Goal: Transaction & Acquisition: Subscribe to service/newsletter

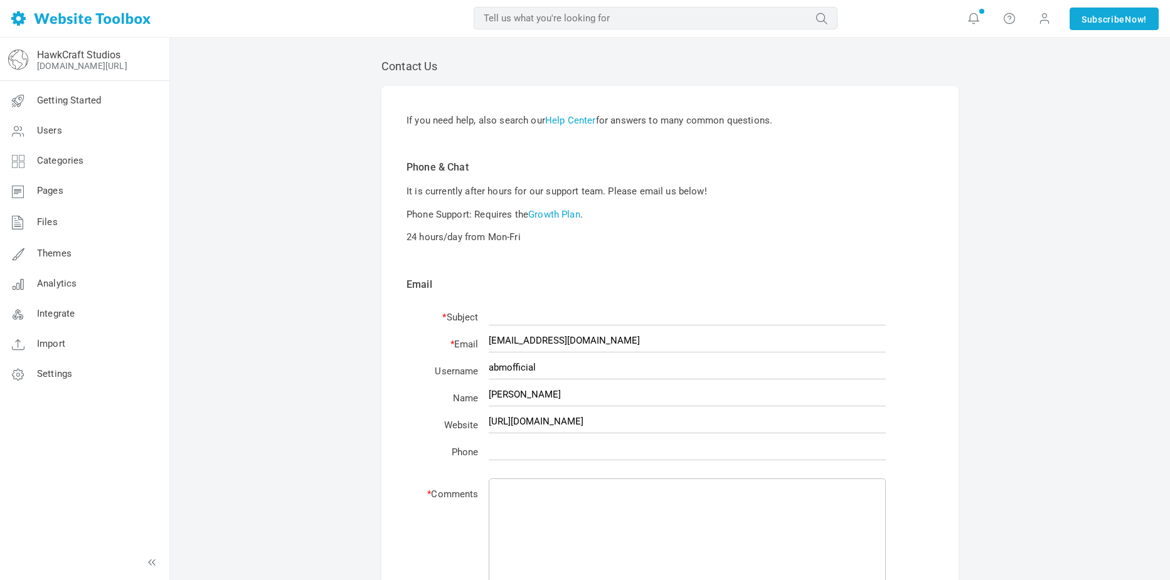
scroll to position [321, 0]
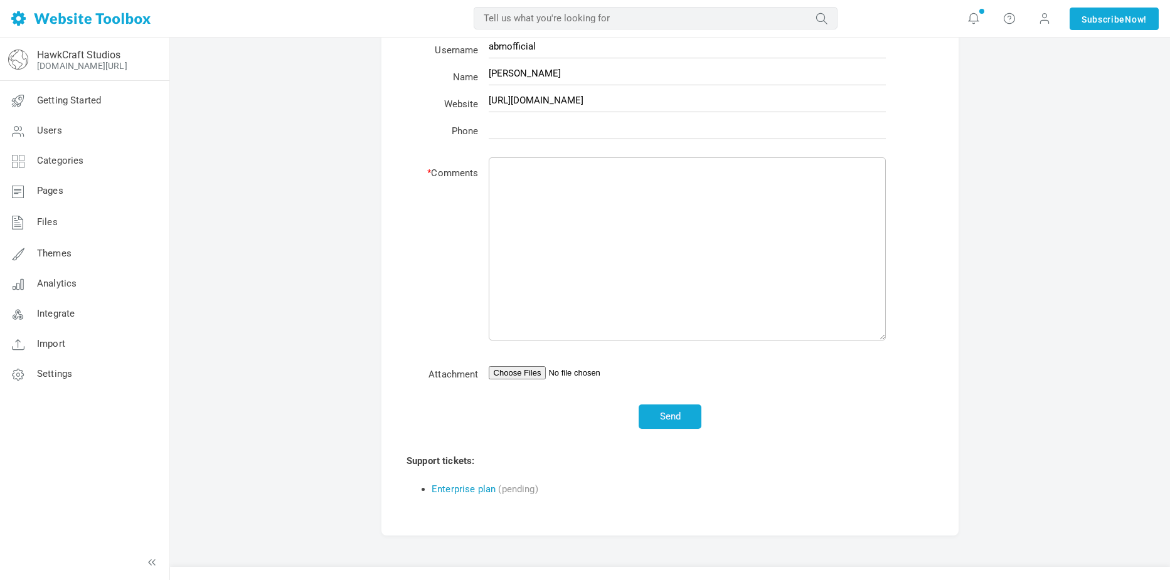
click at [461, 492] on link "Enterprise plan" at bounding box center [464, 489] width 64 height 11
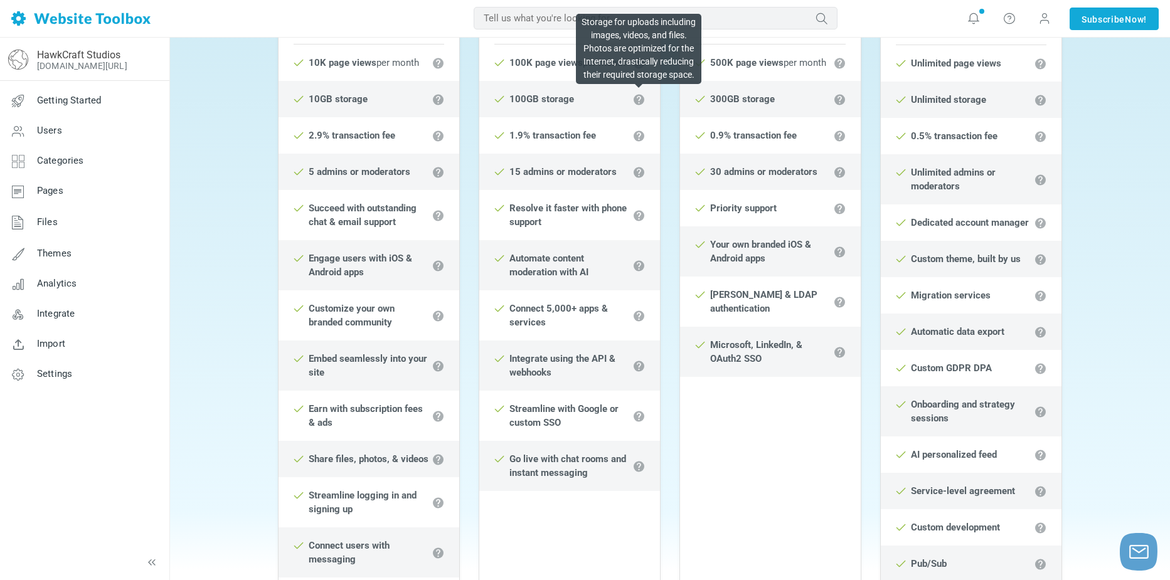
scroll to position [63, 0]
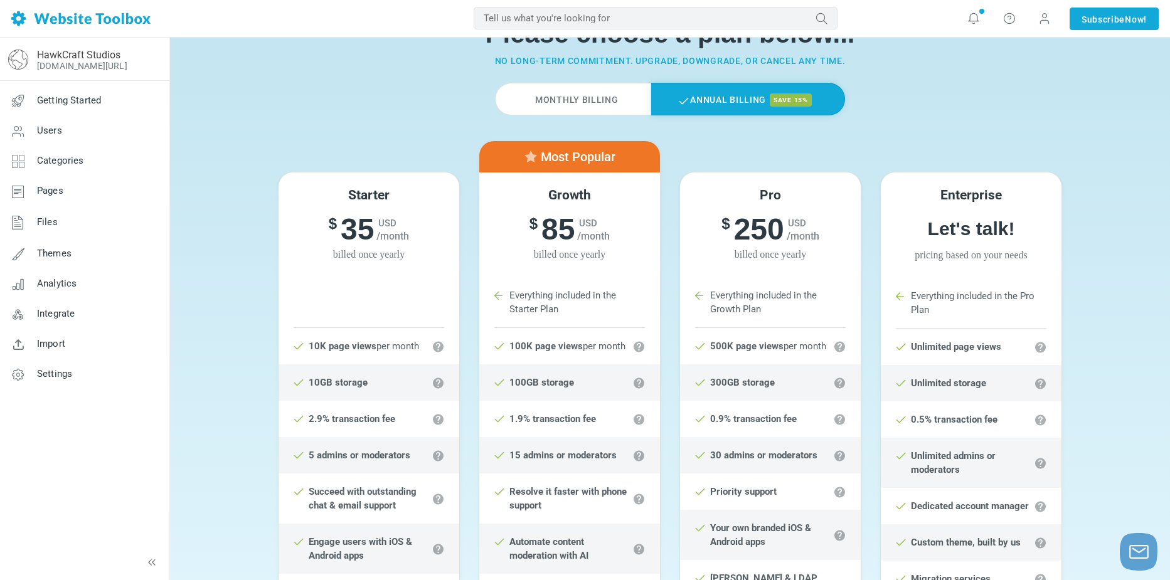
click at [606, 79] on div "Please choose a plan below... No long-term commitment. Upgrade, downgrade, or c…" at bounding box center [669, 43] width 803 height 80
click at [601, 96] on label "Monthly Billing" at bounding box center [573, 99] width 156 height 33
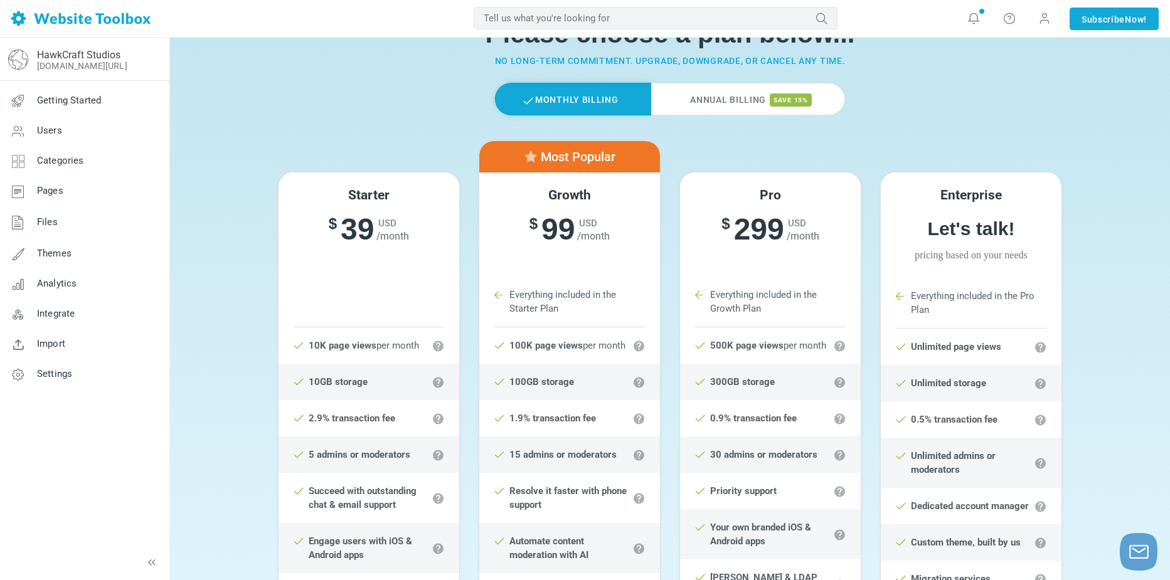
click at [718, 83] on label "Annual Billing save 15%" at bounding box center [748, 99] width 194 height 33
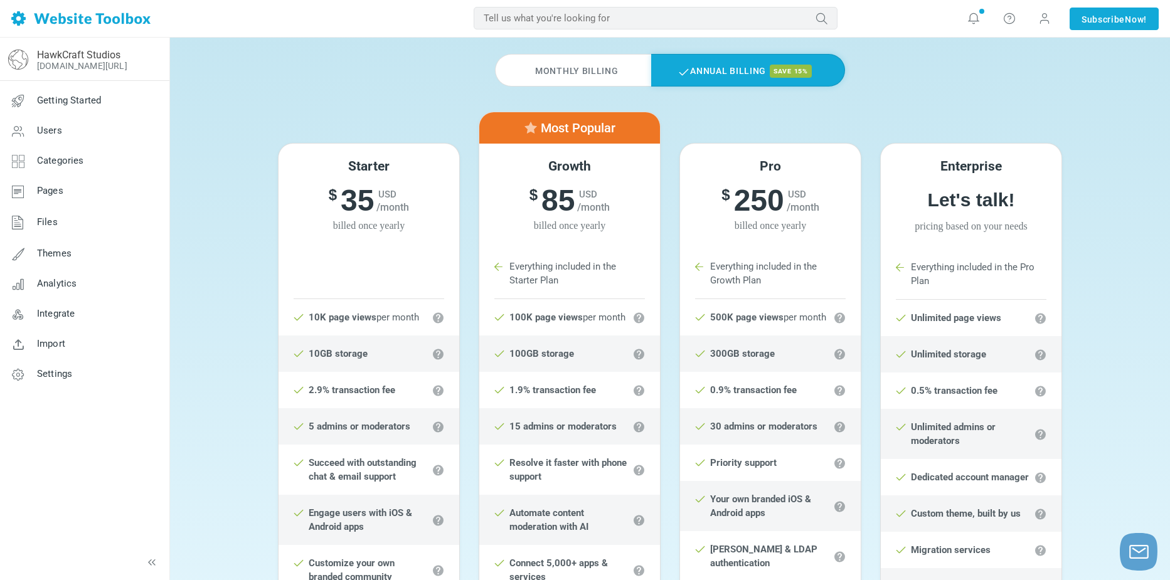
scroll to position [0, 0]
